Goal: Answer question/provide support

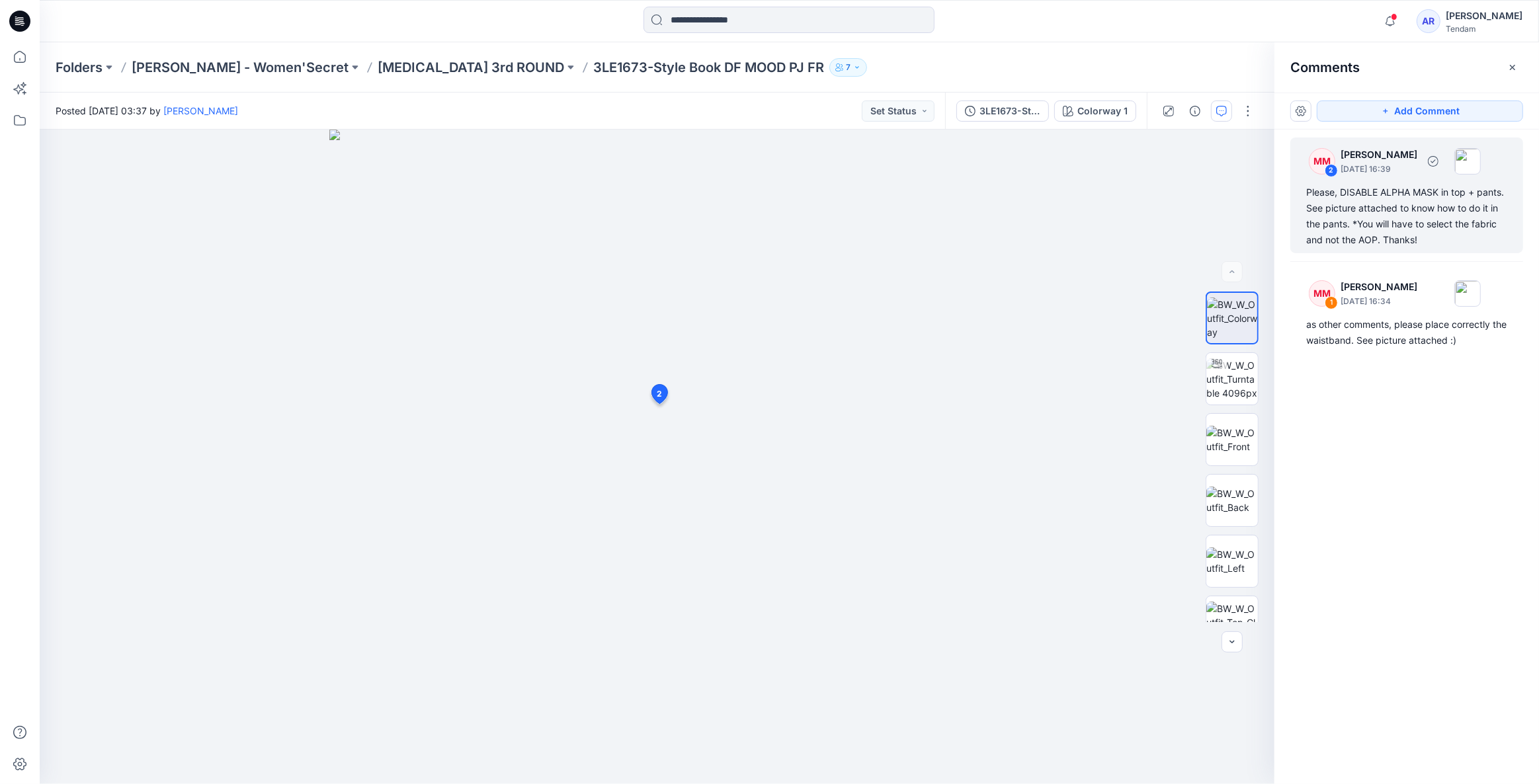
click at [1405, 197] on div "Please, DISABLE ALPHA MASK in top + pants. See picture attached to know how to …" at bounding box center [1407, 216] width 201 height 64
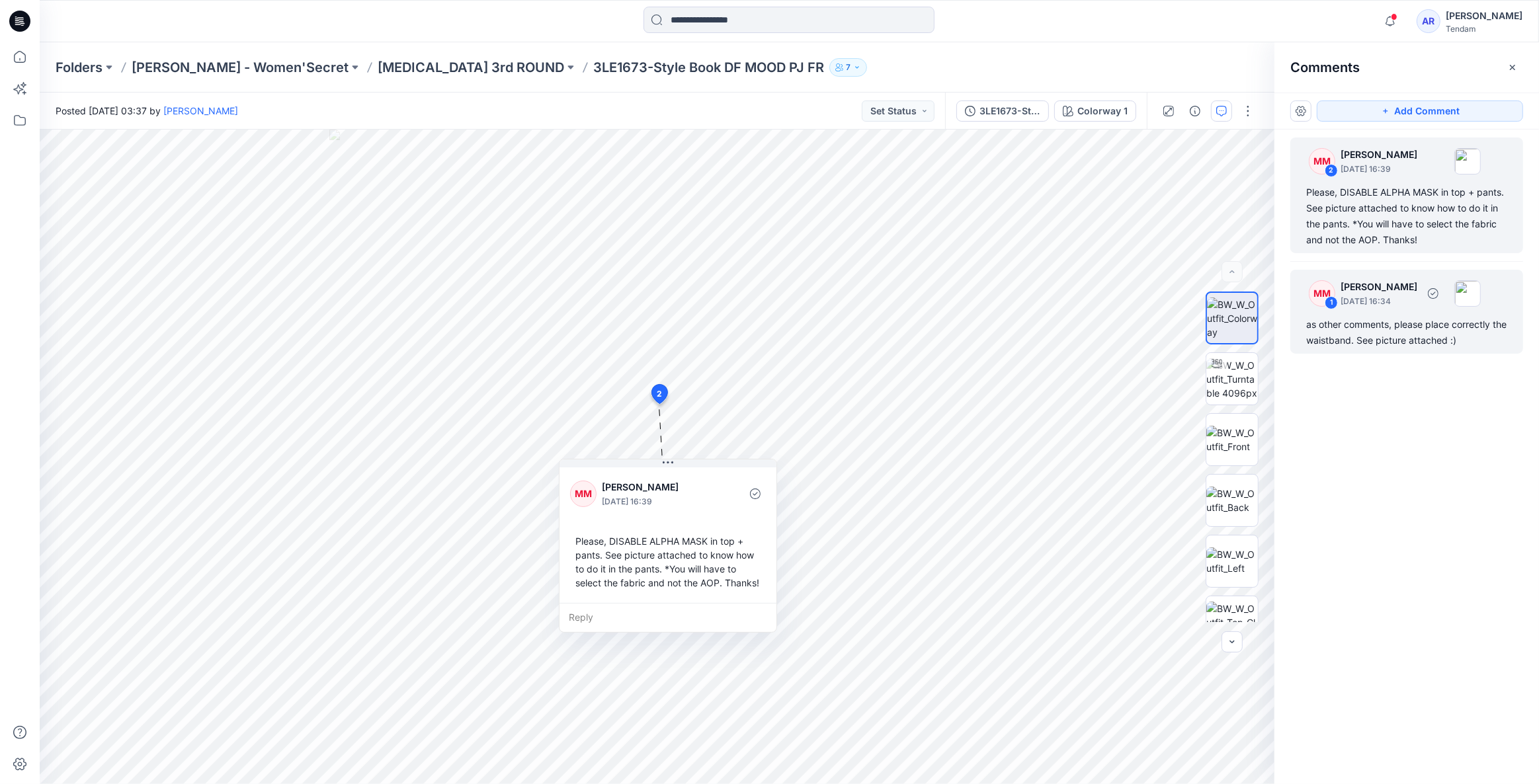
click at [1436, 330] on div "as other comments, please place correctly the waistband. See picture attached :)" at bounding box center [1407, 332] width 201 height 32
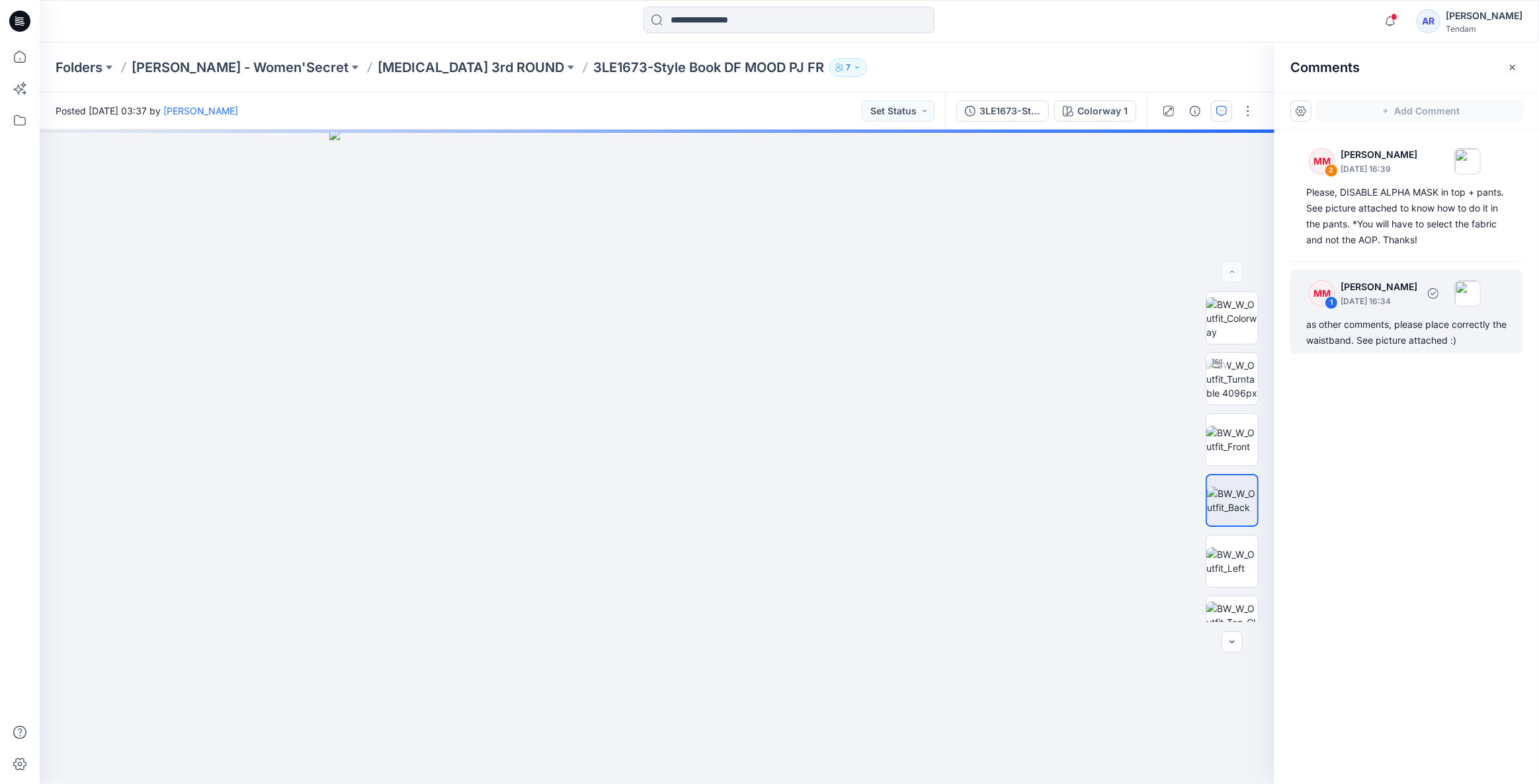
click at [1418, 314] on div "MM 1 [PERSON_NAME] [DATE] 16:34 as other comments, please place correctly the w…" at bounding box center [1407, 311] width 233 height 84
click at [677, 457] on div "Colorway 1 Loading... Material Properties Loading..." at bounding box center [657, 456] width 1235 height 654
click at [1389, 344] on div "as other comments, please place correctly the waistband. See picture attached :)" at bounding box center [1407, 332] width 201 height 32
click at [1334, 299] on div "1" at bounding box center [1330, 303] width 13 height 13
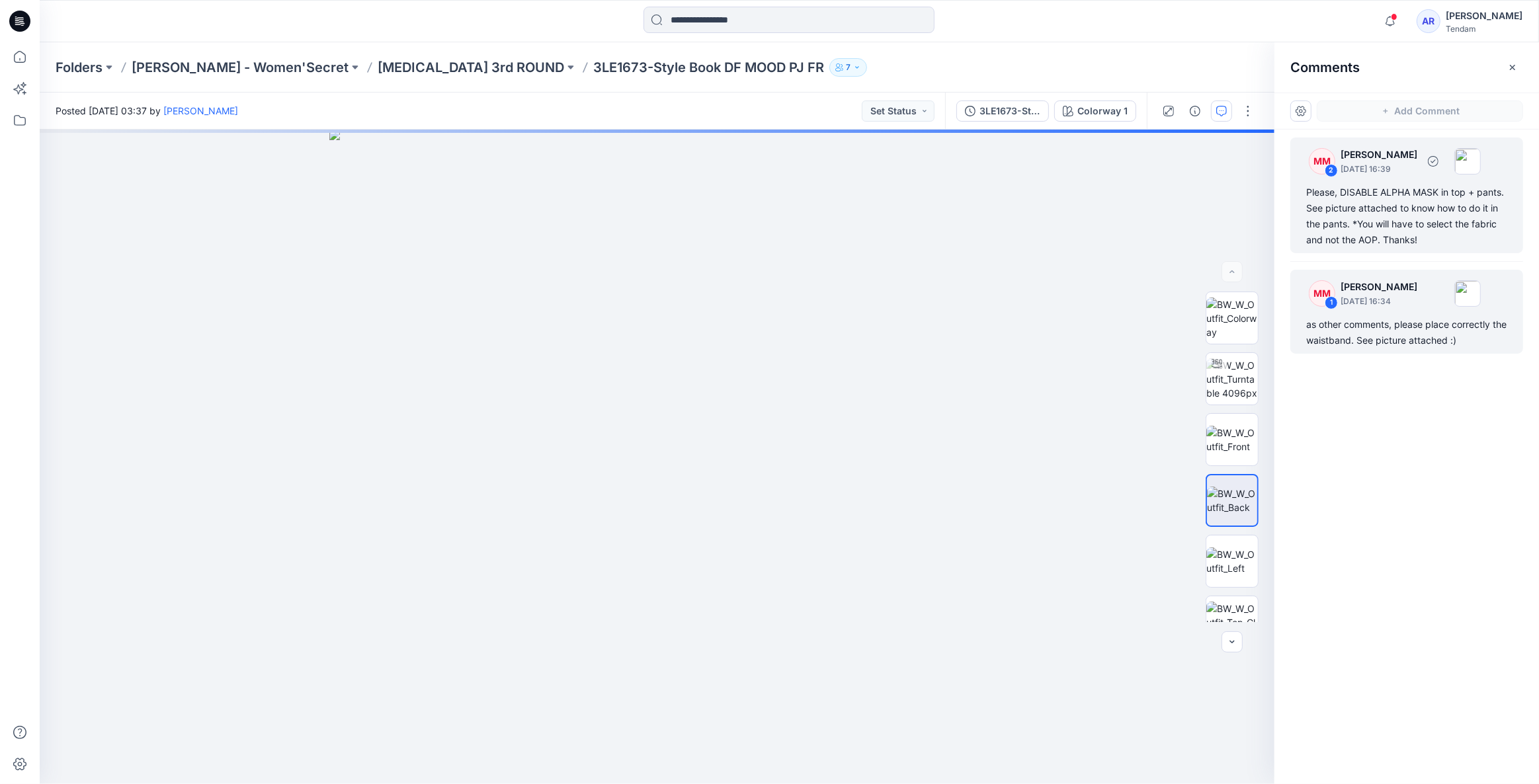
click at [1325, 164] on div "MM" at bounding box center [1321, 161] width 26 height 26
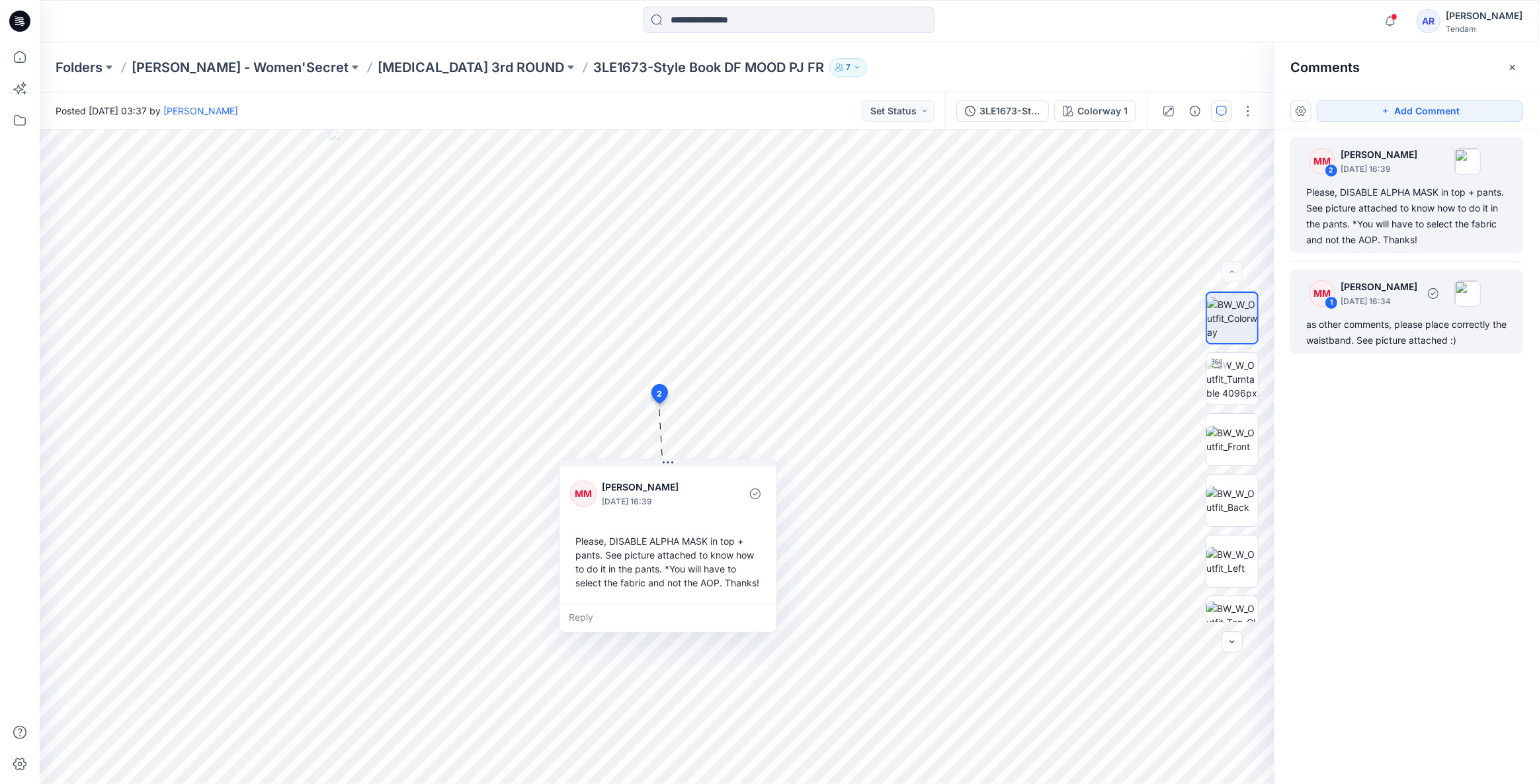
click at [1361, 344] on div "as other comments, please place correctly the waistband. See picture attached :)" at bounding box center [1407, 332] width 201 height 32
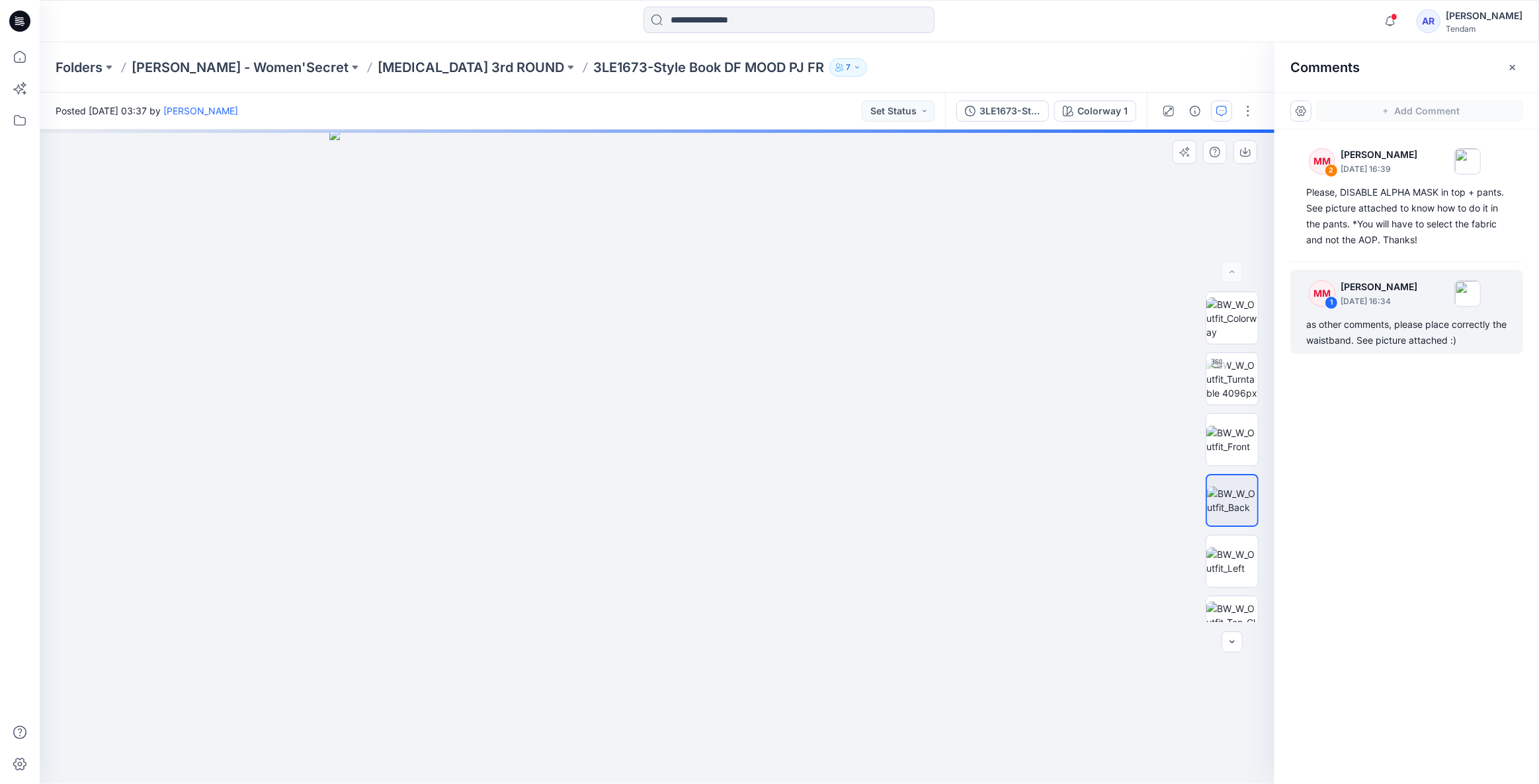
click at [628, 412] on div "Colorway 1 Loading... Material Properties Loading..." at bounding box center [657, 456] width 1235 height 654
drag, startPoint x: 511, startPoint y: 441, endPoint x: 685, endPoint y: 454, distance: 174.5
drag, startPoint x: 685, startPoint y: 454, endPoint x: 1223, endPoint y: 384, distance: 542.5
click at [1224, 384] on img at bounding box center [1232, 379] width 51 height 42
click at [1350, 339] on div "as other comments, please place correctly the waistband. See picture attached :)" at bounding box center [1407, 332] width 201 height 32
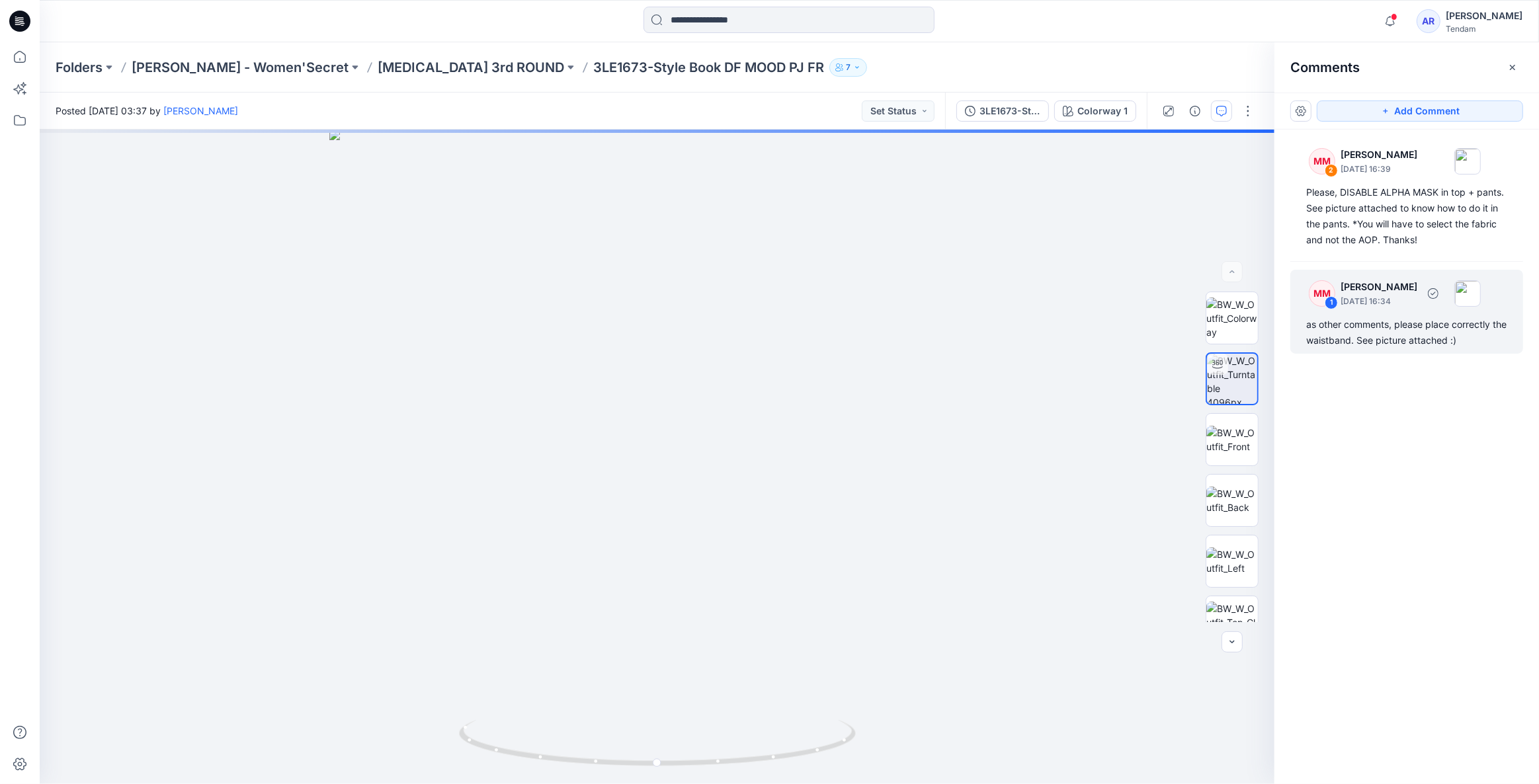
click at [1328, 315] on div "MM 1 [PERSON_NAME] [DATE] 16:34 as other comments, please place correctly the w…" at bounding box center [1407, 311] width 233 height 84
click at [1334, 323] on div "as other comments, please place correctly the waistband. See picture attached :)" at bounding box center [1407, 332] width 201 height 32
click at [1333, 323] on div "as other comments, please place correctly the waistband. See picture attached :)" at bounding box center [1407, 332] width 201 height 32
click at [1405, 303] on p "[DATE] 16:34" at bounding box center [1378, 301] width 77 height 13
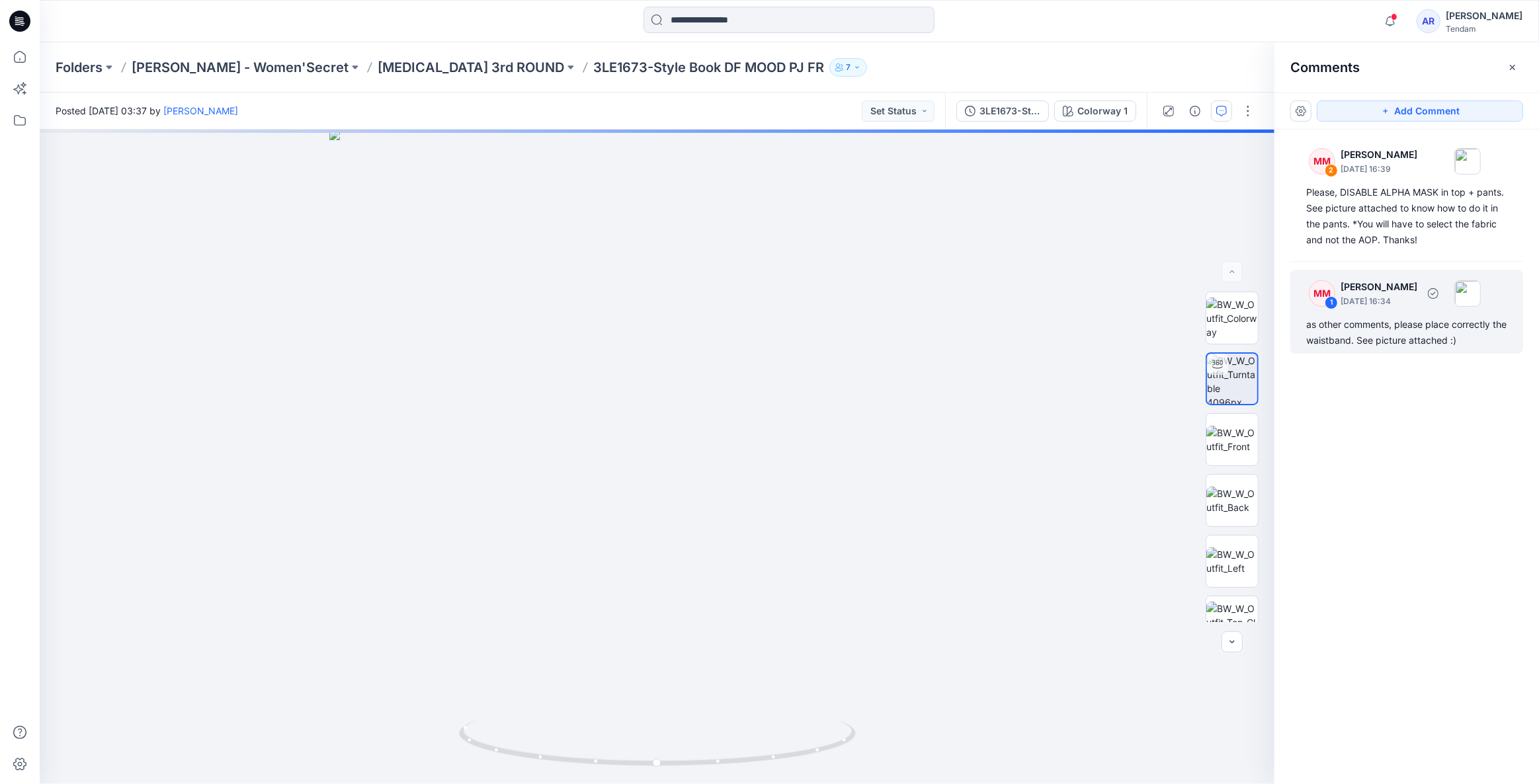
click at [1407, 321] on div "as other comments, please place correctly the waistband. See picture attached :)" at bounding box center [1407, 332] width 201 height 32
click at [1481, 288] on img at bounding box center [1467, 294] width 26 height 26
click at [1399, 341] on div "as other comments, please place correctly the waistband. See picture attached :)" at bounding box center [1407, 332] width 201 height 32
click at [378, 60] on p "[MEDICAL_DATA] 3rd ROUND" at bounding box center [471, 67] width 186 height 19
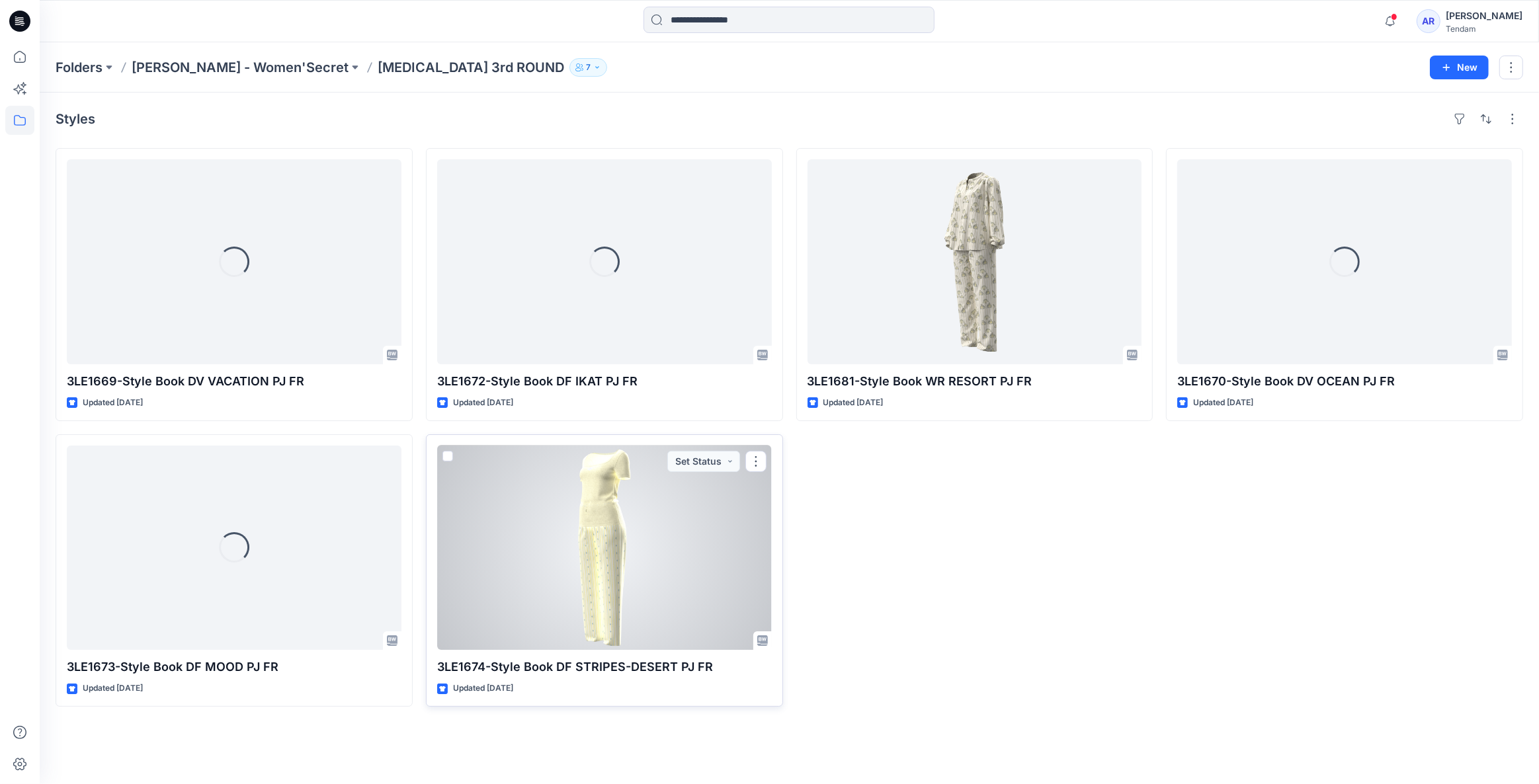
click at [551, 578] on div at bounding box center [604, 548] width 335 height 205
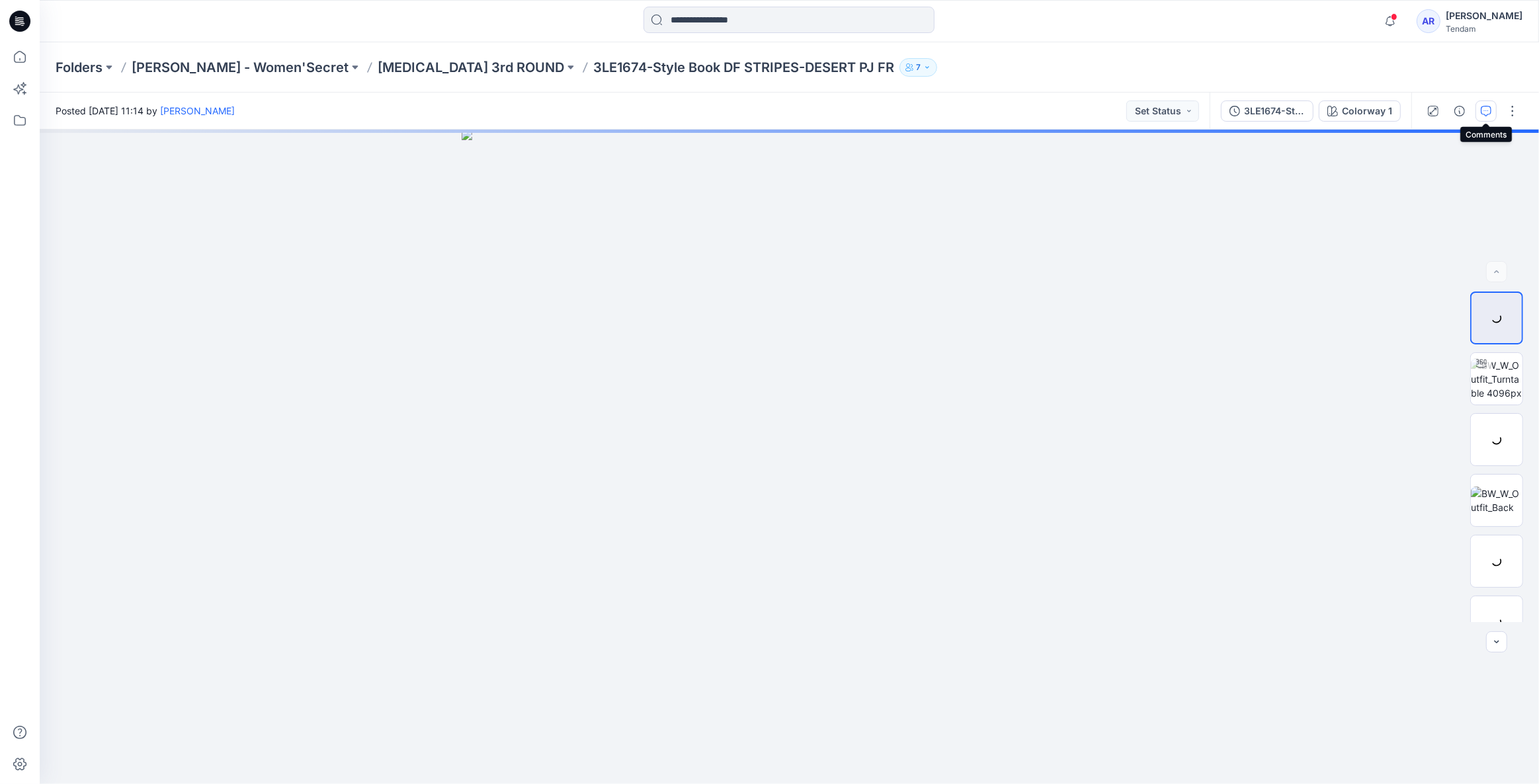
click at [1488, 105] on button "button" at bounding box center [1486, 111] width 21 height 21
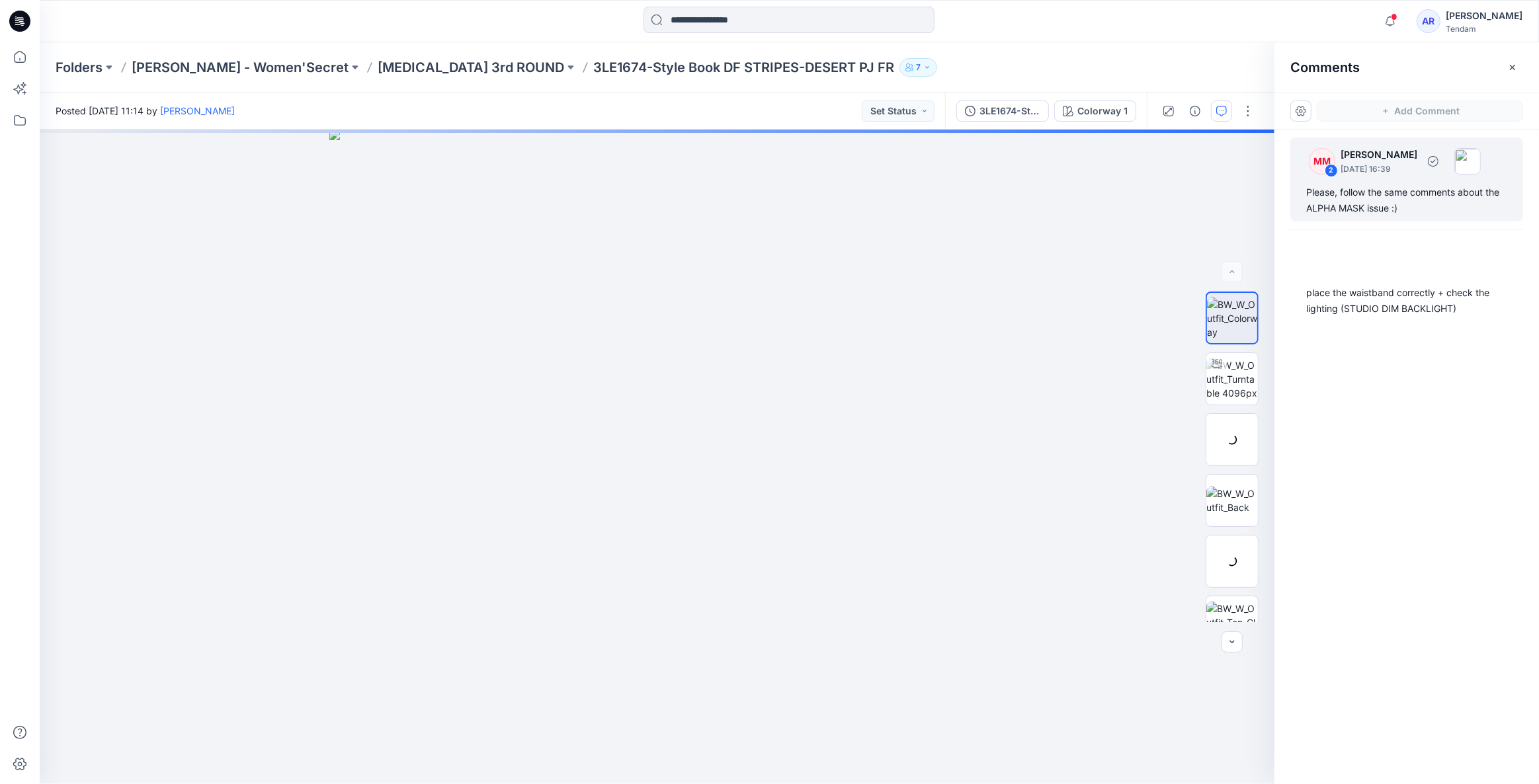
click at [1402, 197] on div "Please, follow the same comments about the ALPHA MASK issue :)" at bounding box center [1407, 200] width 201 height 32
click at [1393, 192] on div "Please, follow the same comments about the ALPHA MASK issue :)" at bounding box center [1407, 200] width 201 height 32
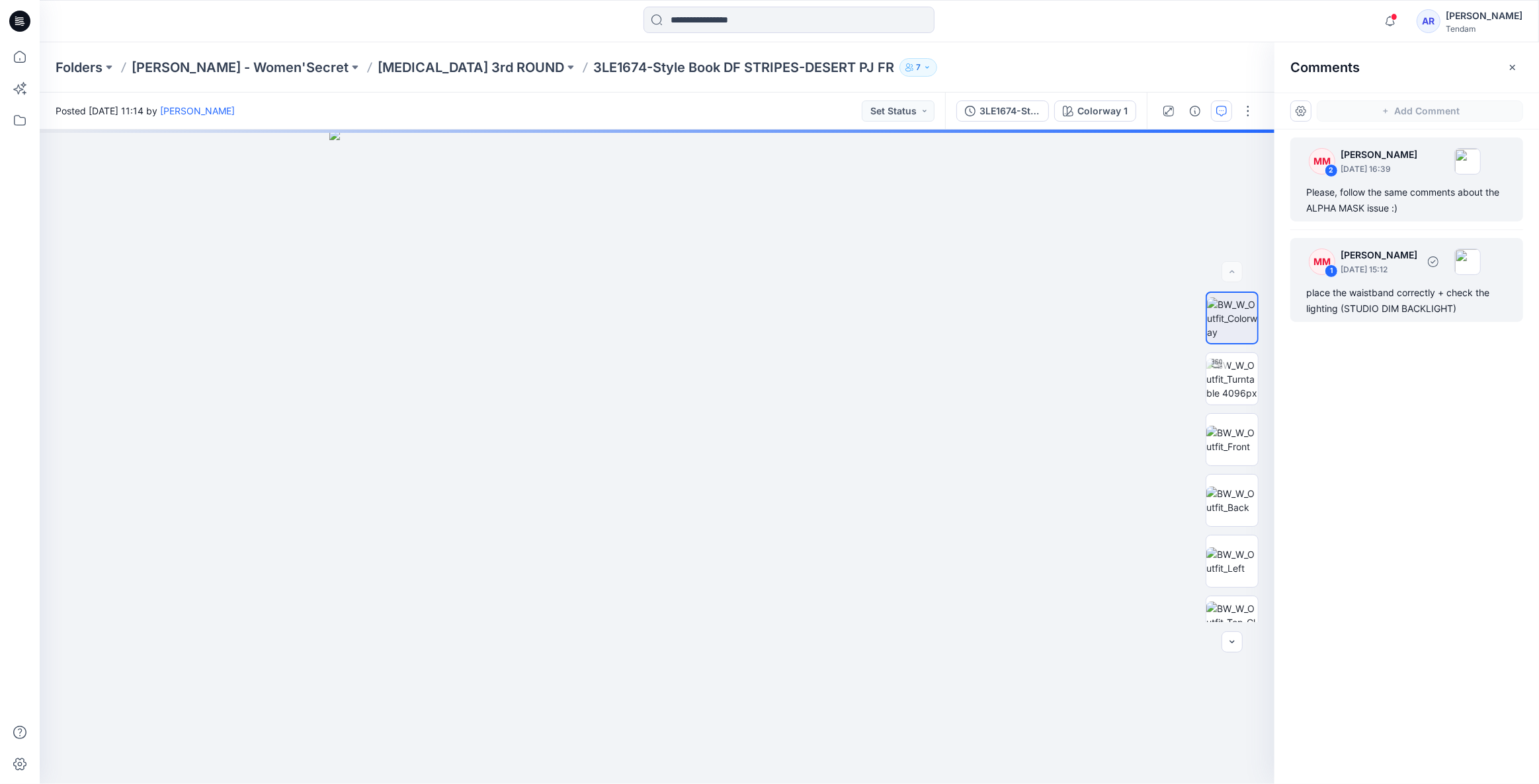
click at [1335, 294] on div "place the waistband correctly + check the lighting (STUDIO DIM BACKLIGHT)" at bounding box center [1407, 301] width 201 height 32
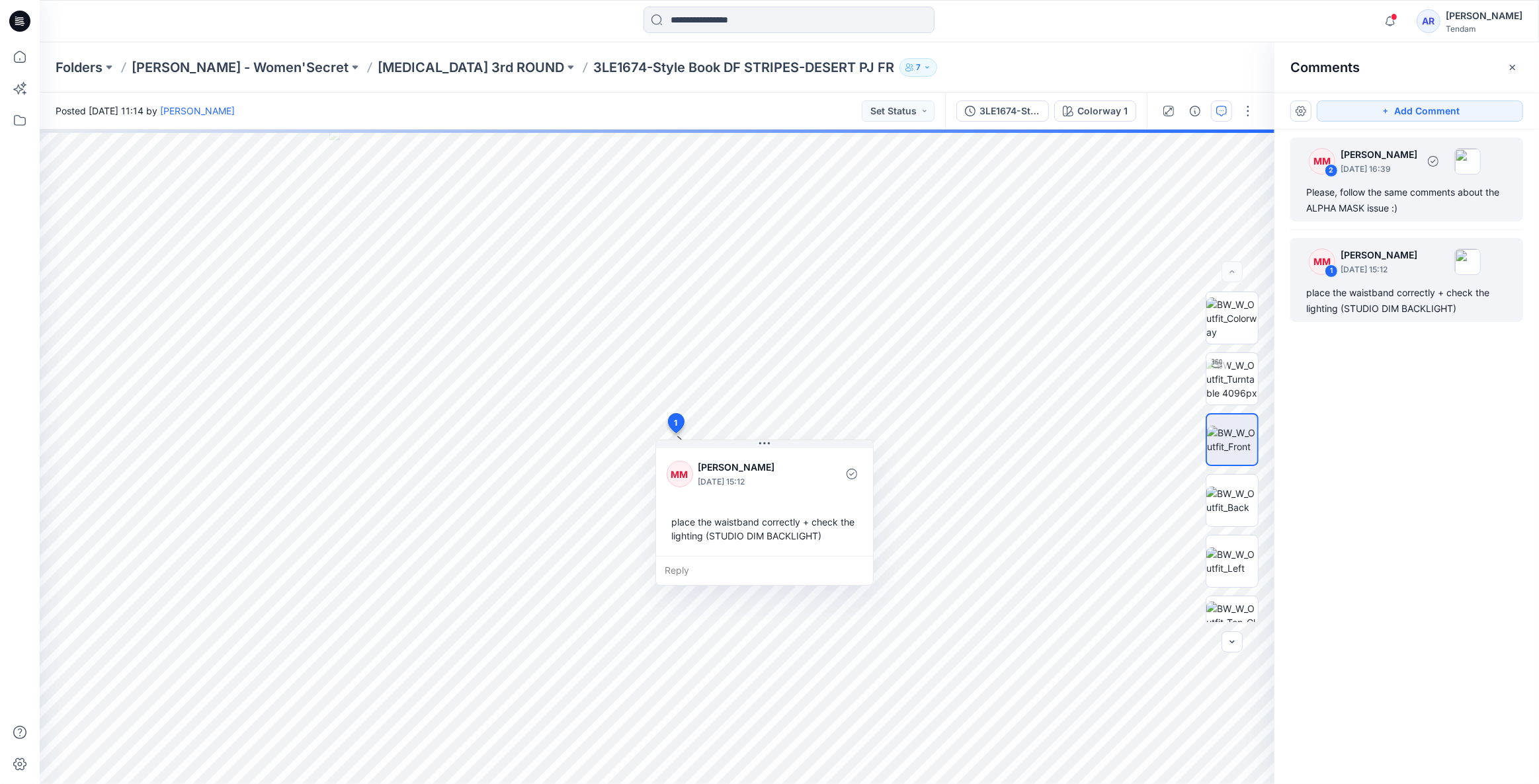
click at [1411, 185] on div "Please, follow the same comments about the ALPHA MASK issue :)" at bounding box center [1407, 200] width 201 height 32
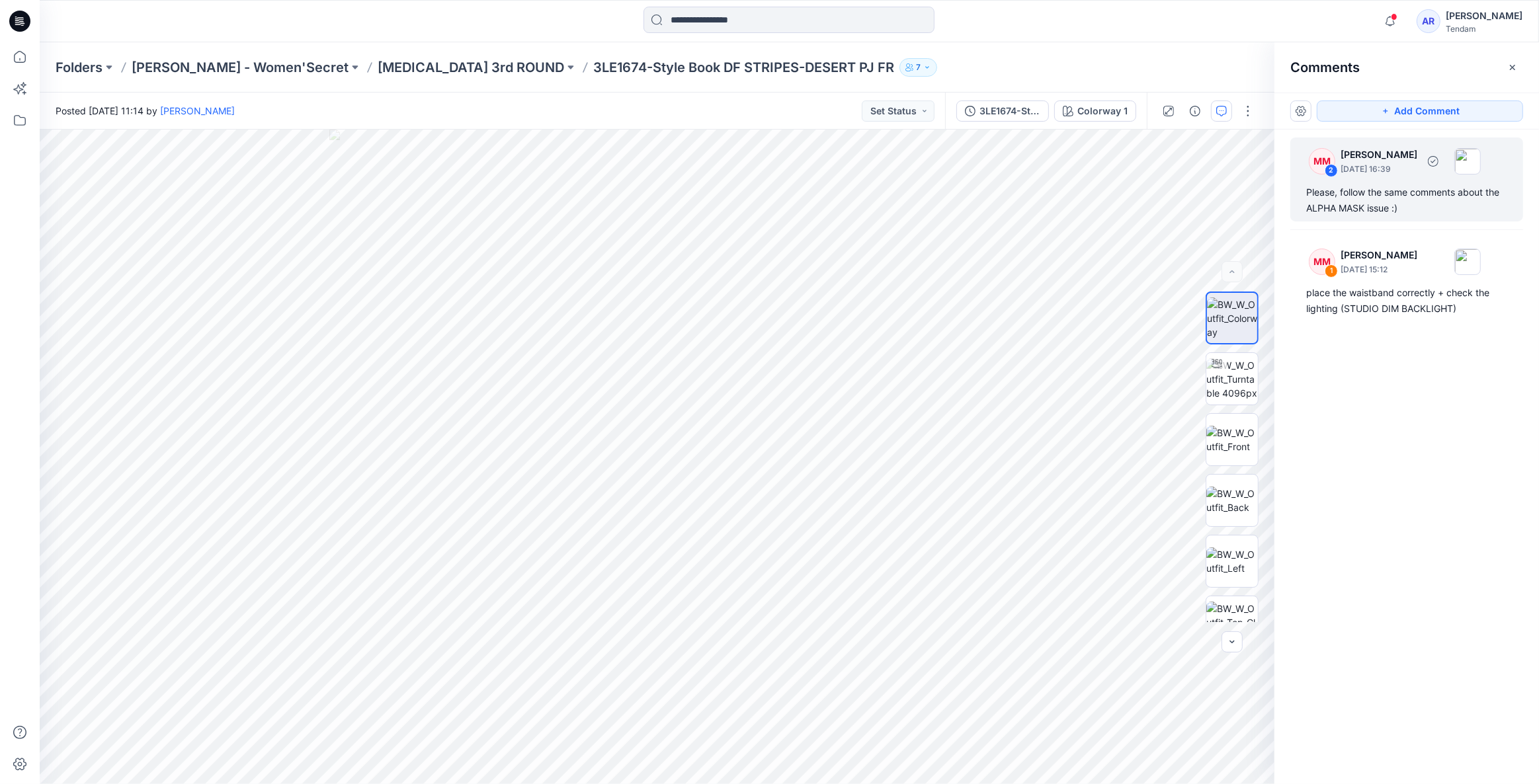
click at [1389, 193] on div "Please, follow the same comments about the ALPHA MASK issue :)" at bounding box center [1407, 200] width 201 height 32
click at [1391, 283] on div "MM 1 [PERSON_NAME] [DATE] 15:12 place the waistband correctly + check the light…" at bounding box center [1407, 280] width 233 height 84
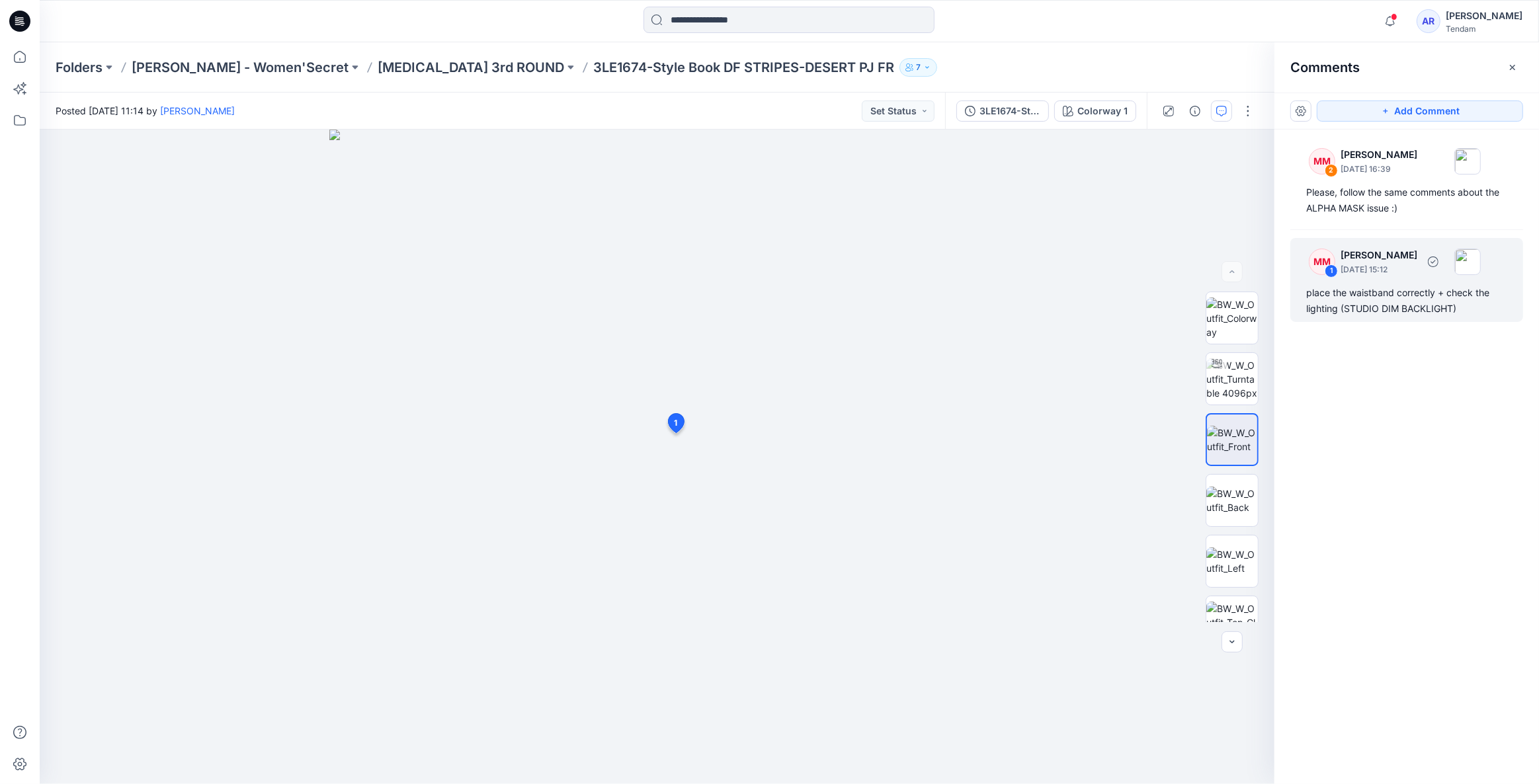
click at [1384, 302] on div "place the waistband correctly + check the lighting (STUDIO DIM BACKLIGHT)" at bounding box center [1407, 301] width 201 height 32
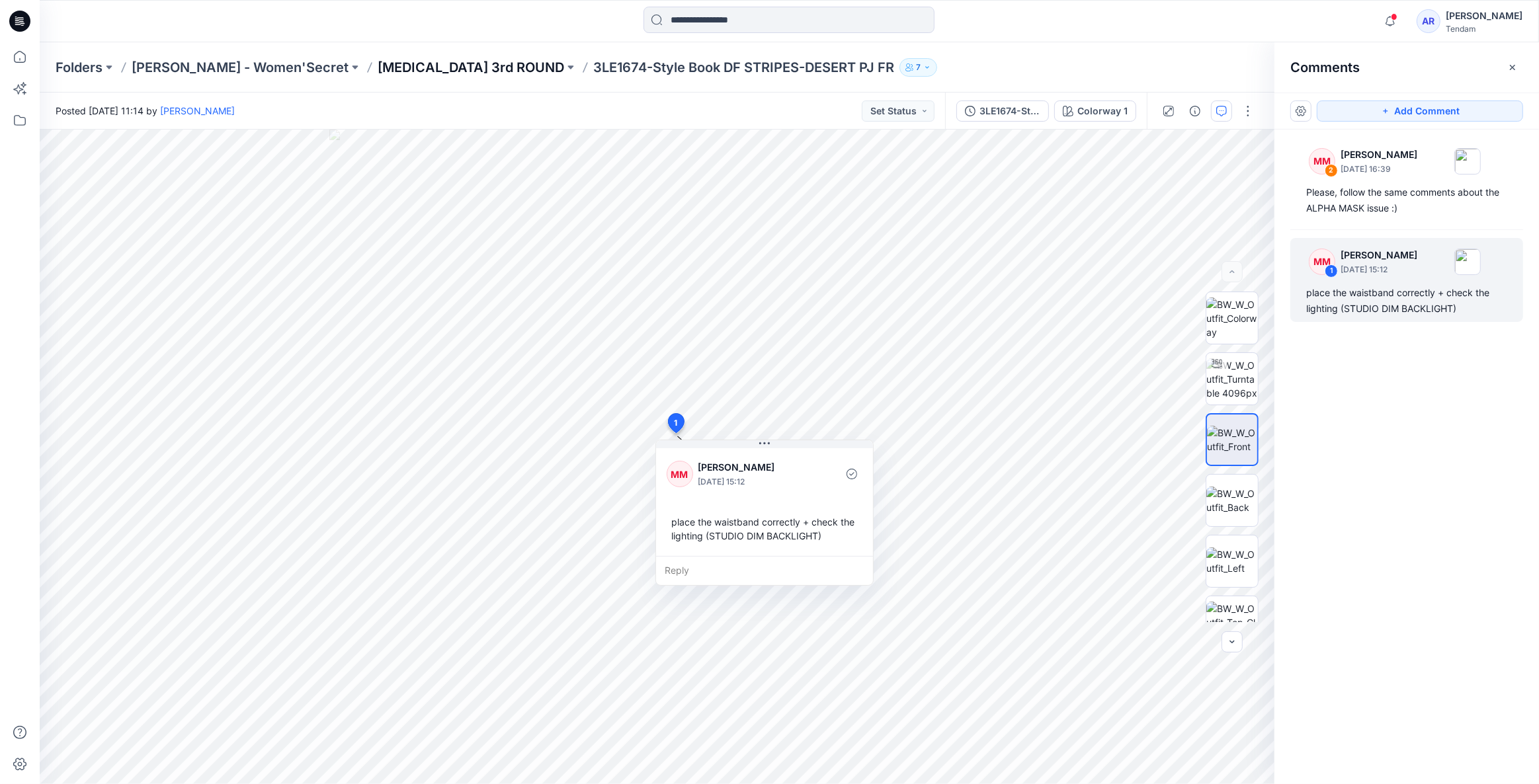
click at [385, 66] on p "[MEDICAL_DATA] 3rd ROUND" at bounding box center [471, 67] width 186 height 19
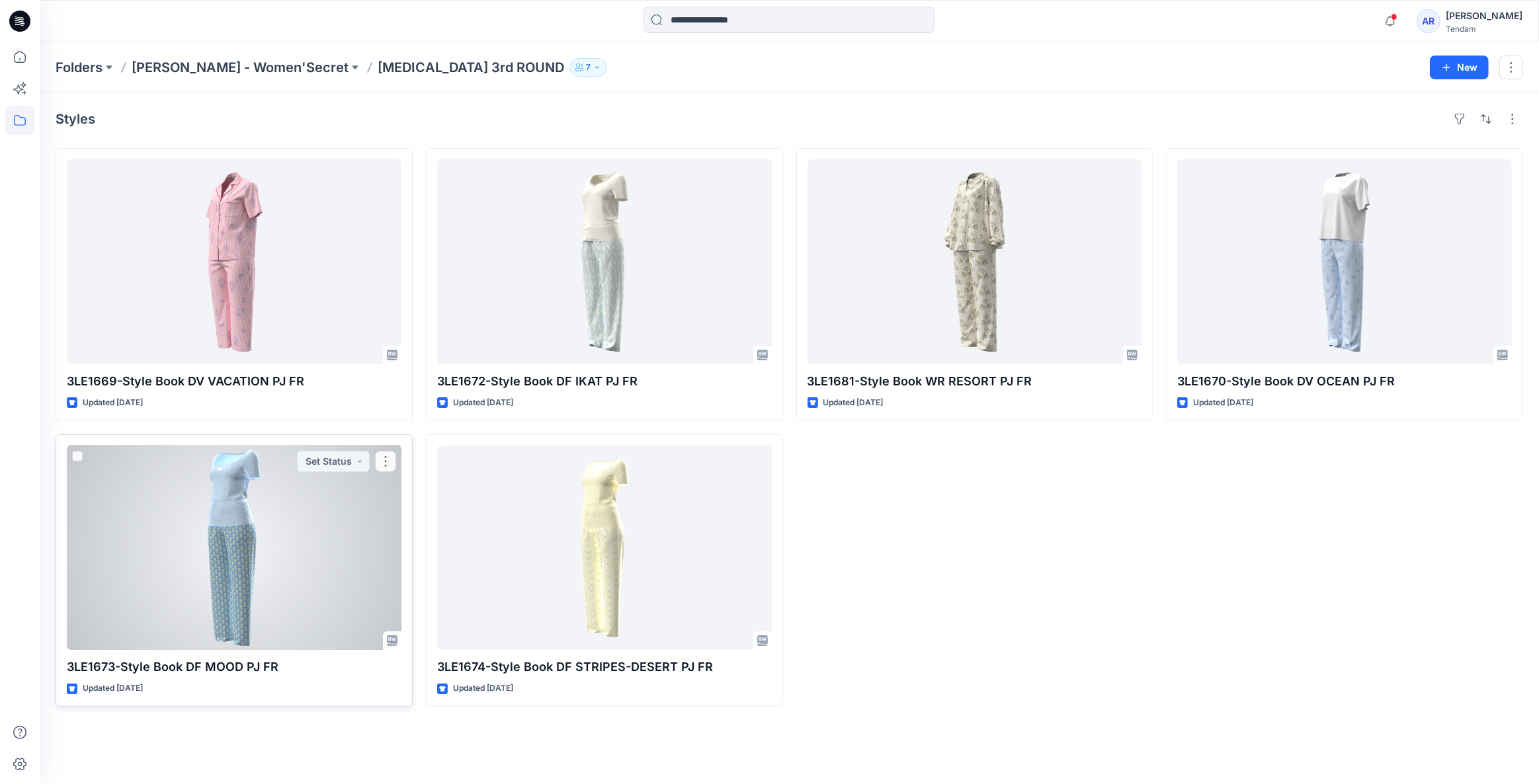
click at [290, 522] on div at bounding box center [234, 548] width 335 height 205
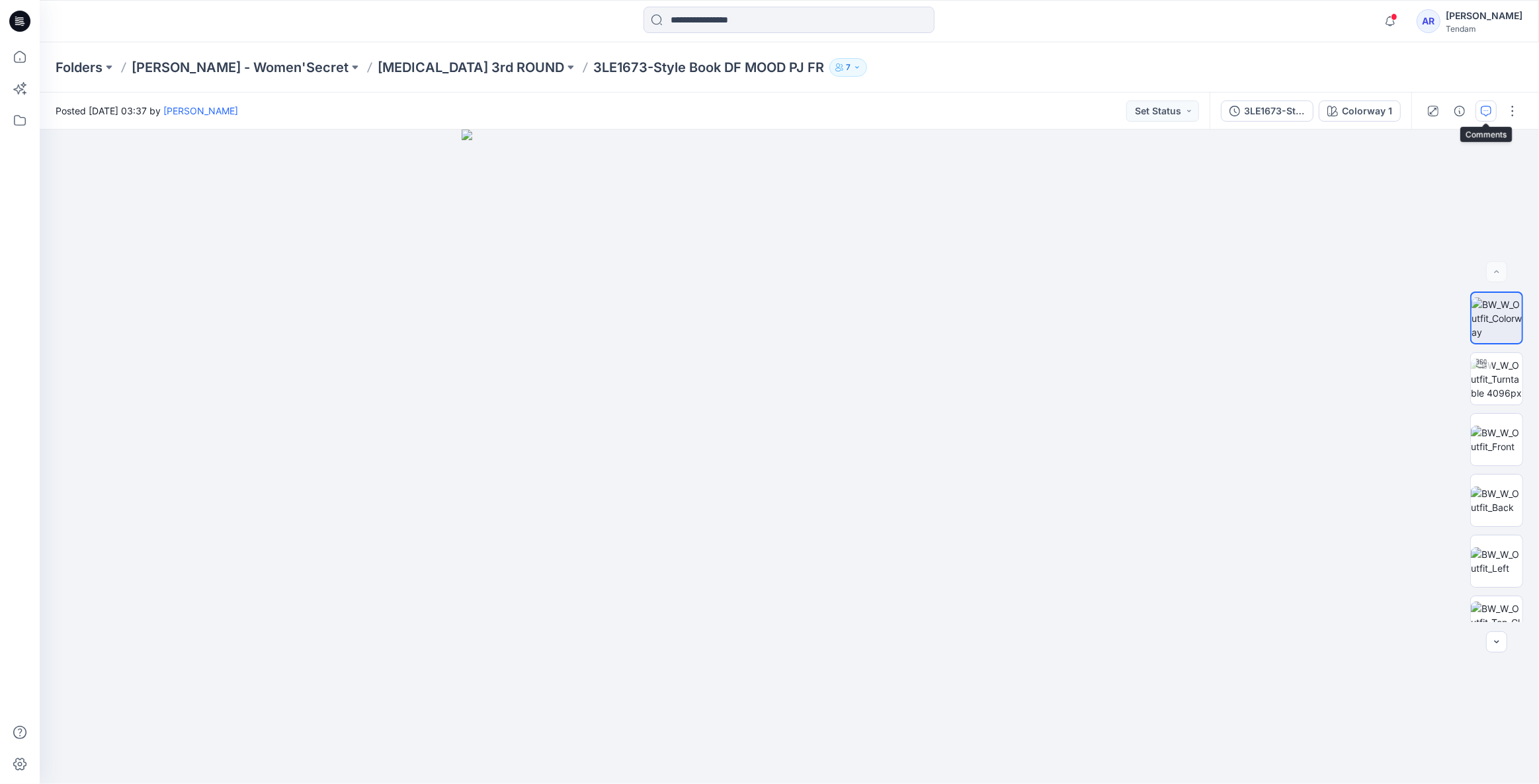
click at [1475, 118] on button "button" at bounding box center [1486, 111] width 21 height 21
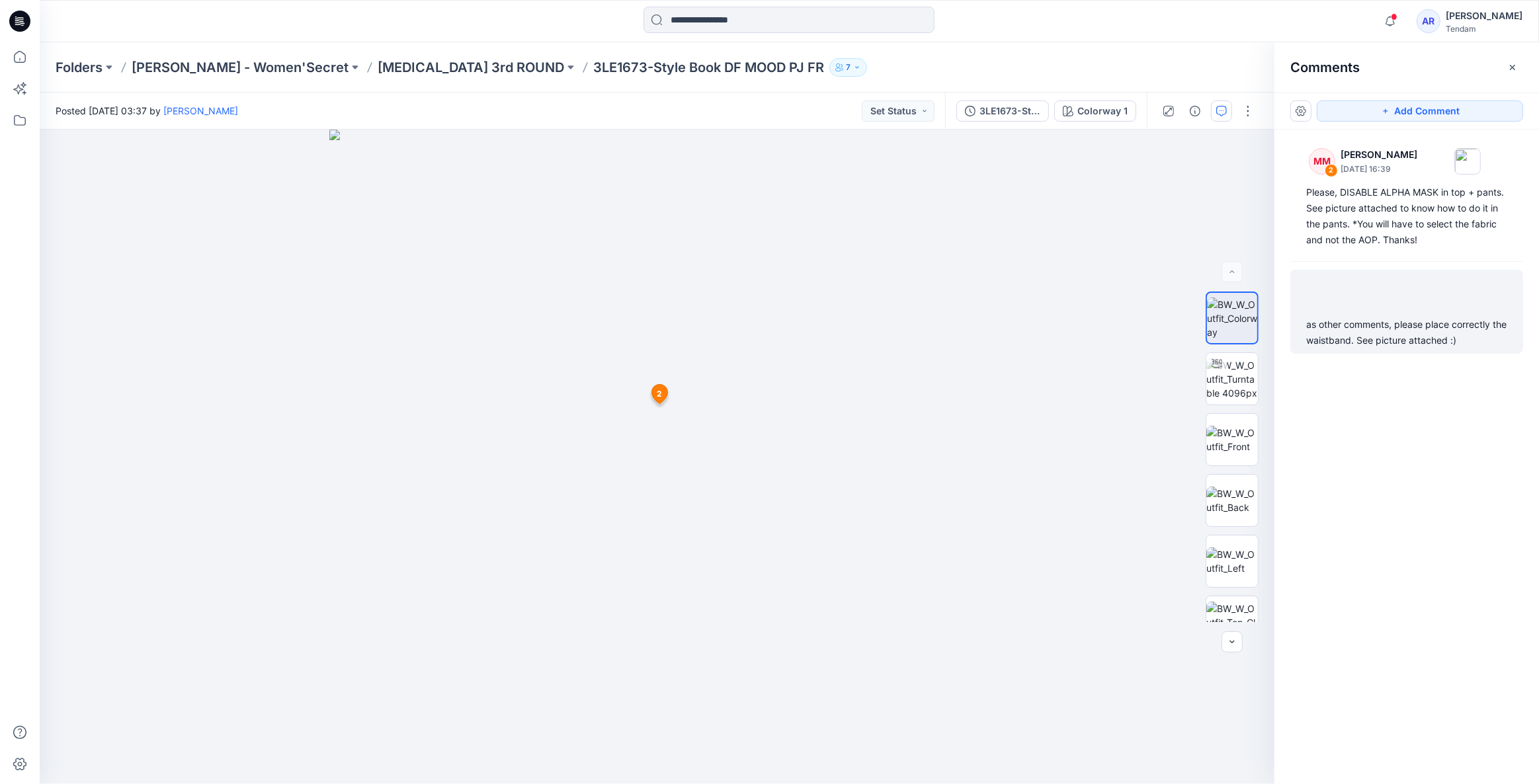
click at [1362, 342] on div "as other comments, please place correctly the waistband. See picture attached :)" at bounding box center [1407, 332] width 201 height 32
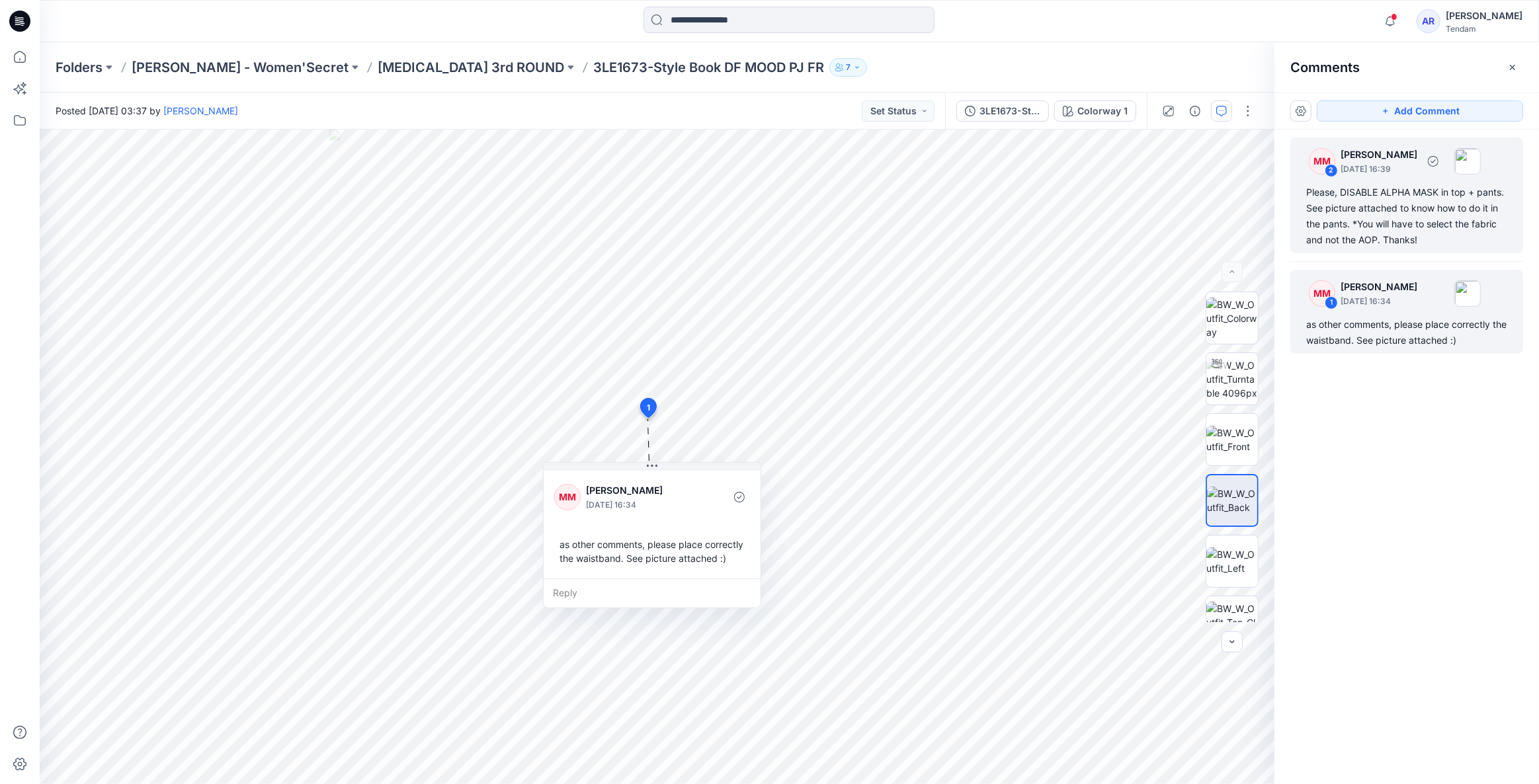
click at [1436, 224] on div "Please, DISABLE ALPHA MASK in top + pants. See picture attached to know how to …" at bounding box center [1407, 216] width 201 height 64
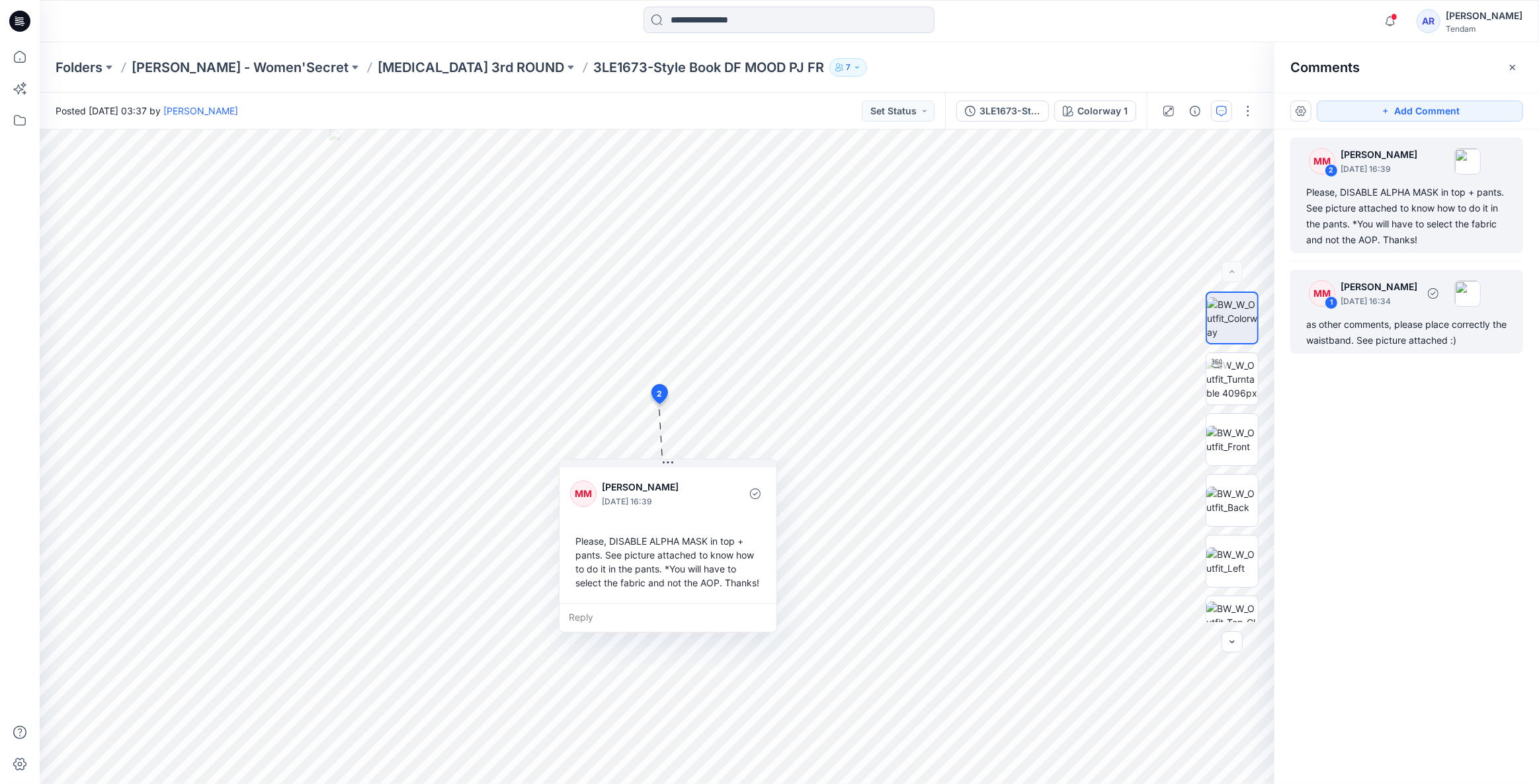
click at [1422, 314] on div "MM 1 [PERSON_NAME] [DATE] 16:34 as other comments, please place correctly the w…" at bounding box center [1407, 311] width 233 height 84
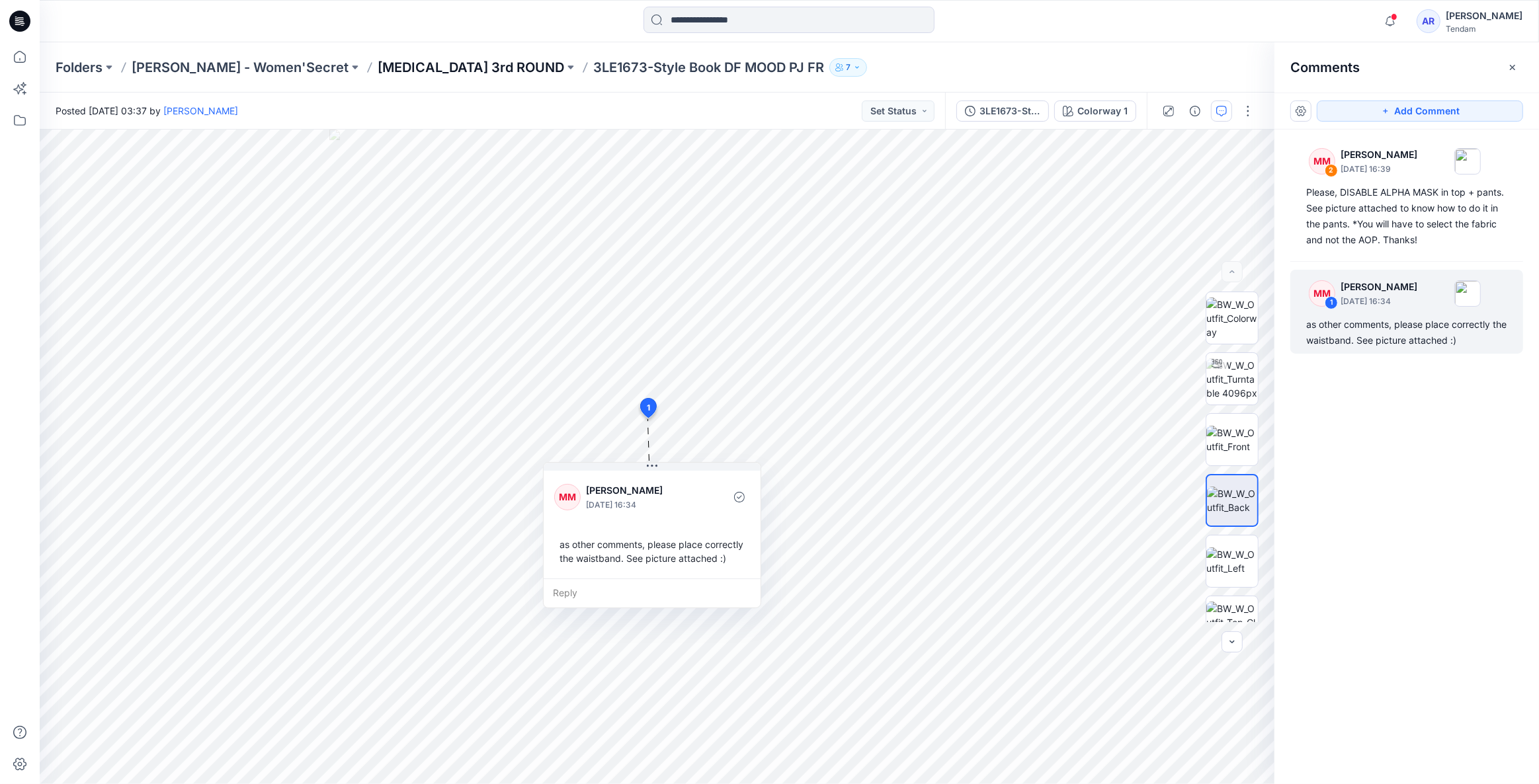
click at [378, 66] on p "[MEDICAL_DATA] 3rd ROUND" at bounding box center [471, 67] width 186 height 19
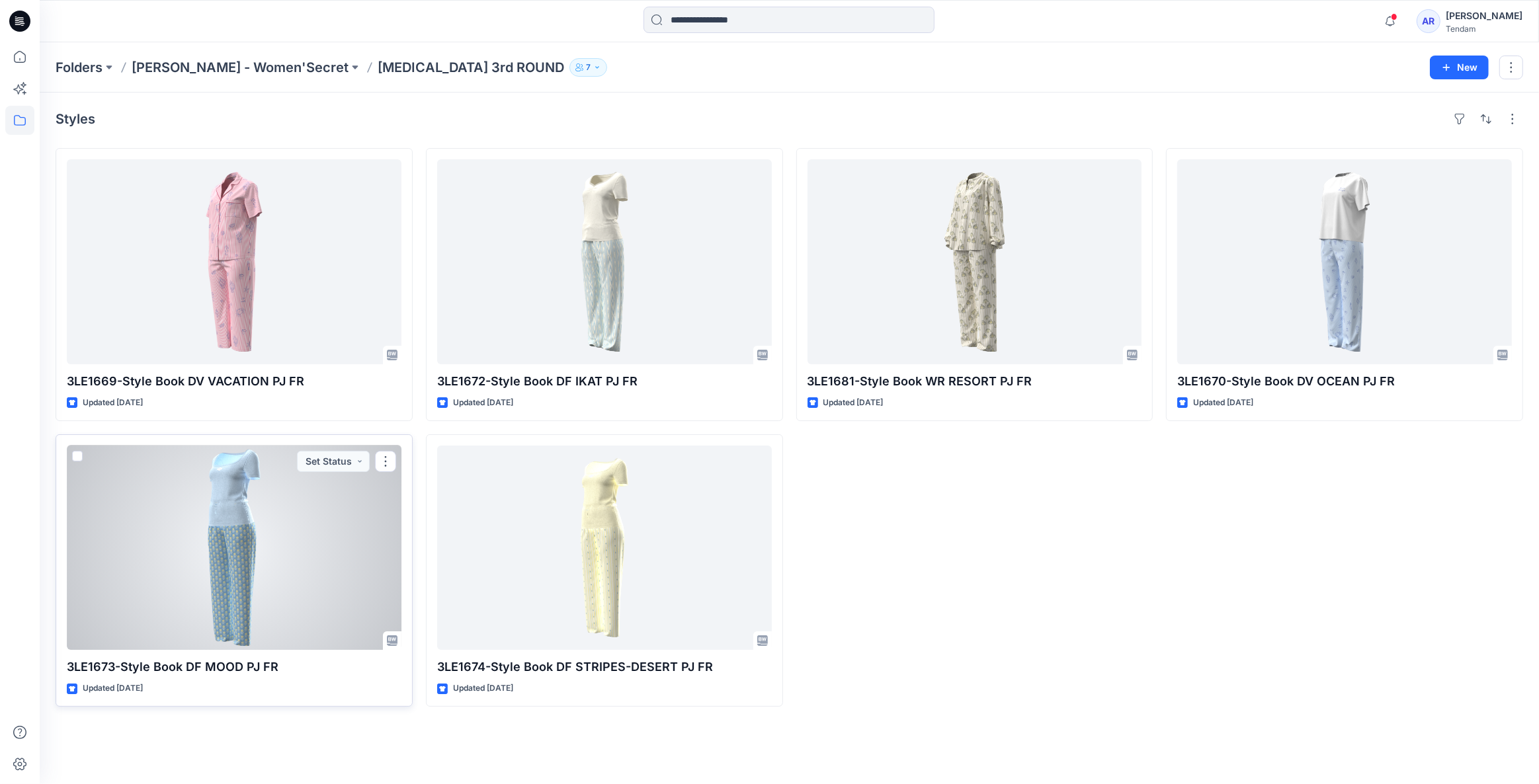
click at [290, 572] on div at bounding box center [234, 548] width 335 height 205
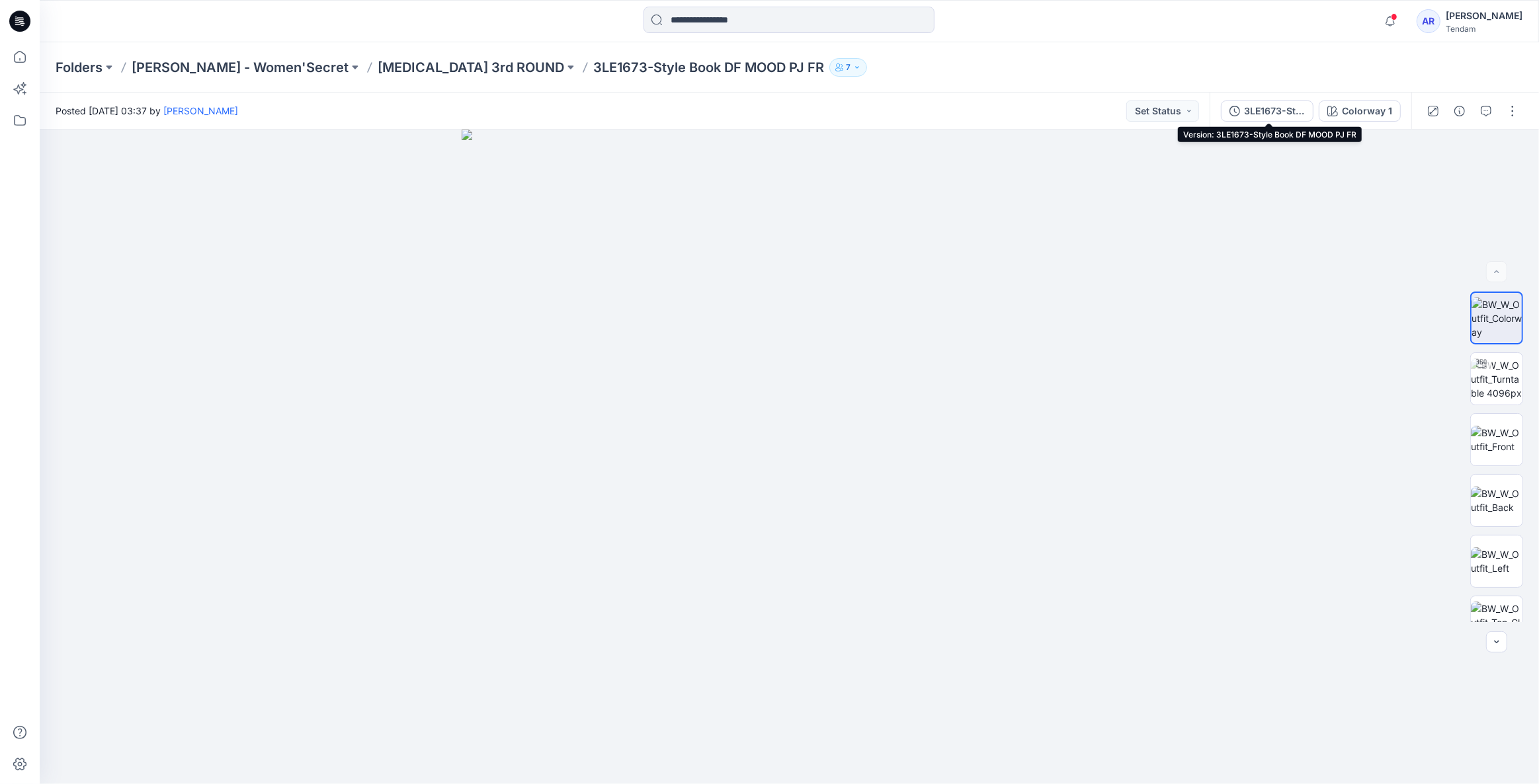
click at [1297, 112] on div "3LE1673-Style Book DF MOOD PJ FR" at bounding box center [1274, 111] width 61 height 15
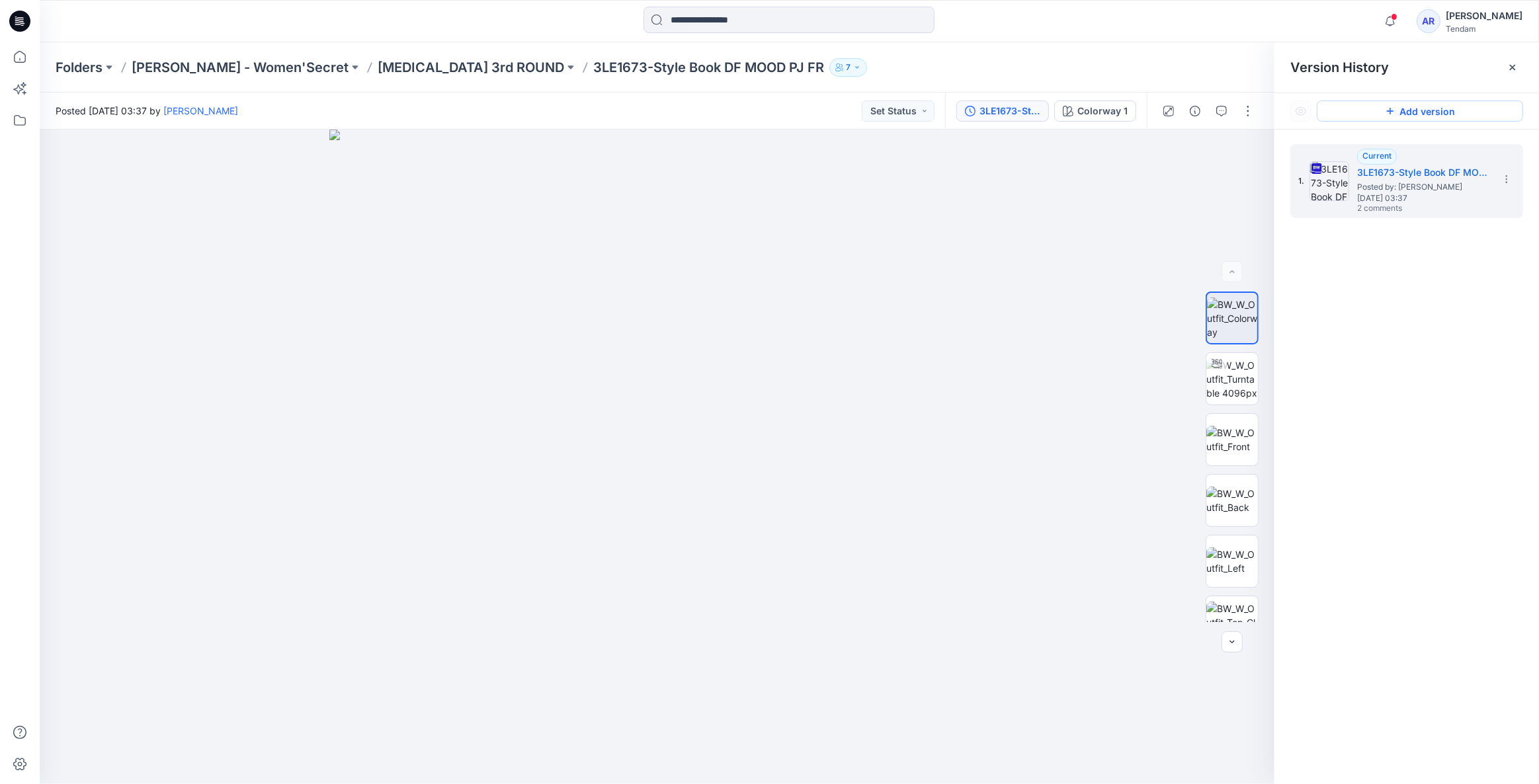
click at [1441, 112] on button "Add version" at bounding box center [1420, 111] width 206 height 21
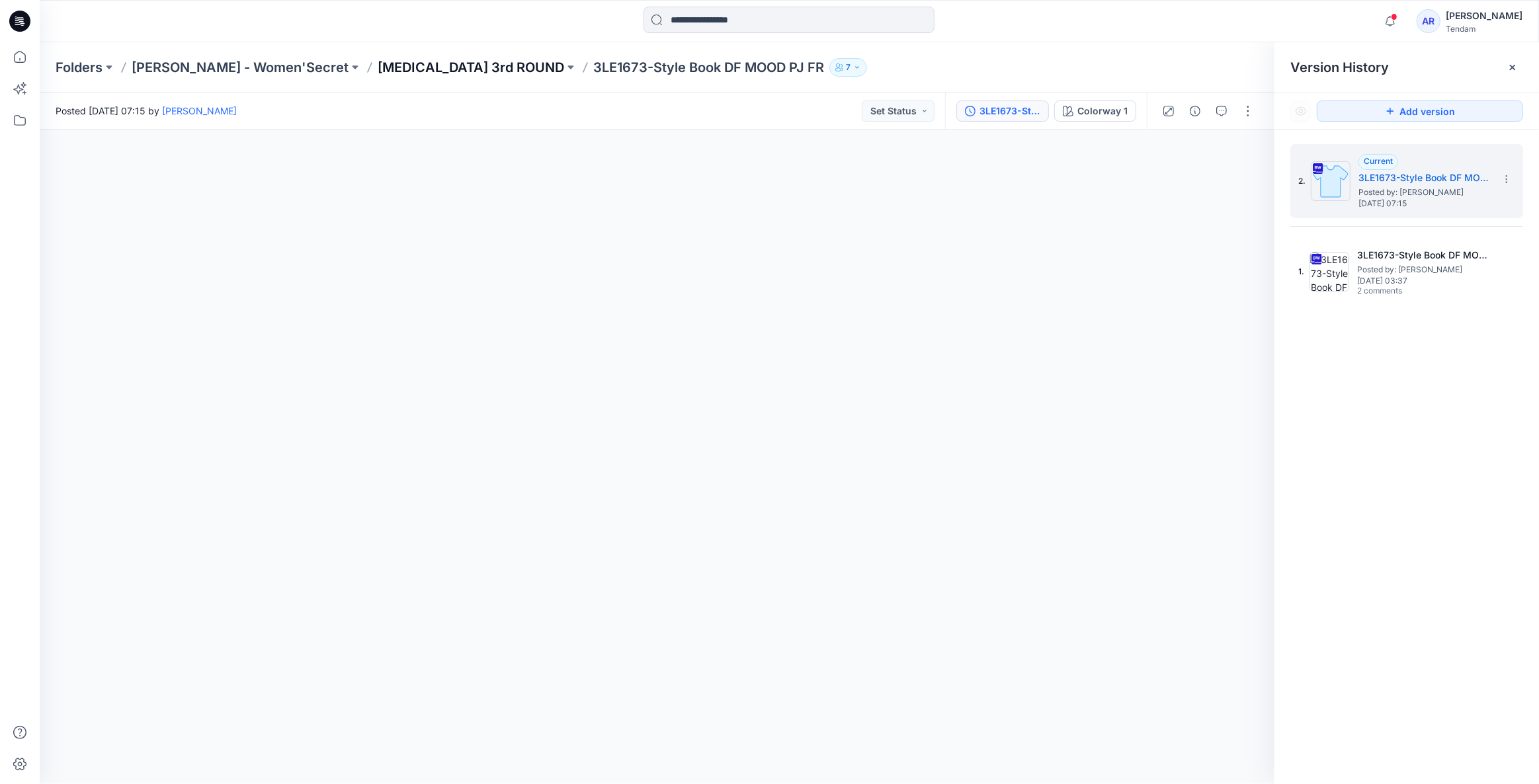
click at [386, 66] on p "[MEDICAL_DATA] 3rd ROUND" at bounding box center [471, 67] width 186 height 19
